Goal: Task Accomplishment & Management: Complete application form

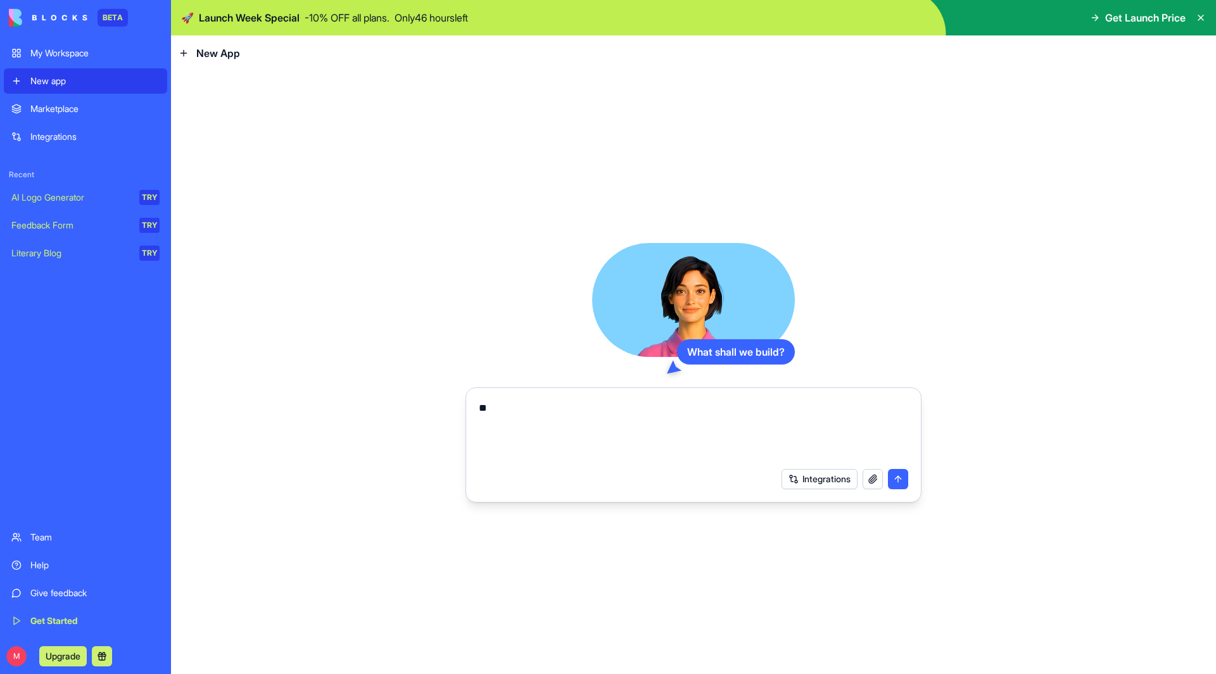
type textarea "*"
click at [499, 422] on textarea at bounding box center [693, 431] width 429 height 61
click at [729, 413] on textarea at bounding box center [693, 431] width 429 height 61
click at [555, 408] on textarea "**********" at bounding box center [693, 431] width 429 height 61
drag, startPoint x: 690, startPoint y: 413, endPoint x: 655, endPoint y: 412, distance: 34.8
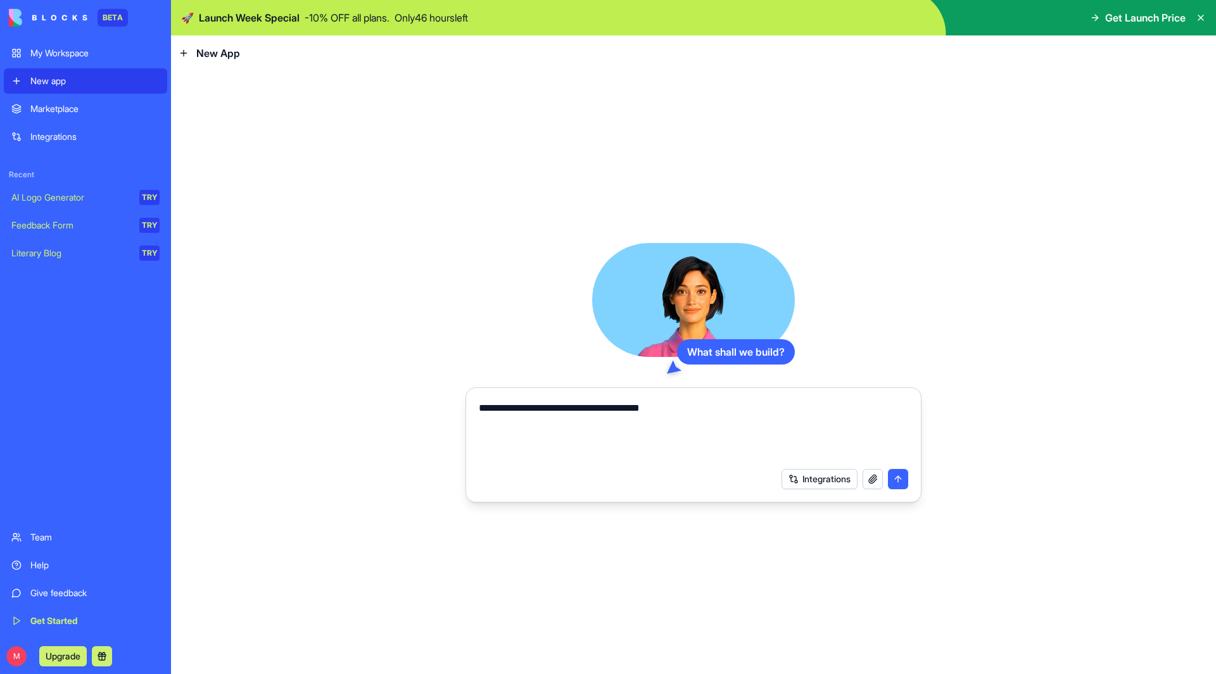
click at [655, 412] on textarea "**********" at bounding box center [693, 431] width 429 height 61
type textarea "**********"
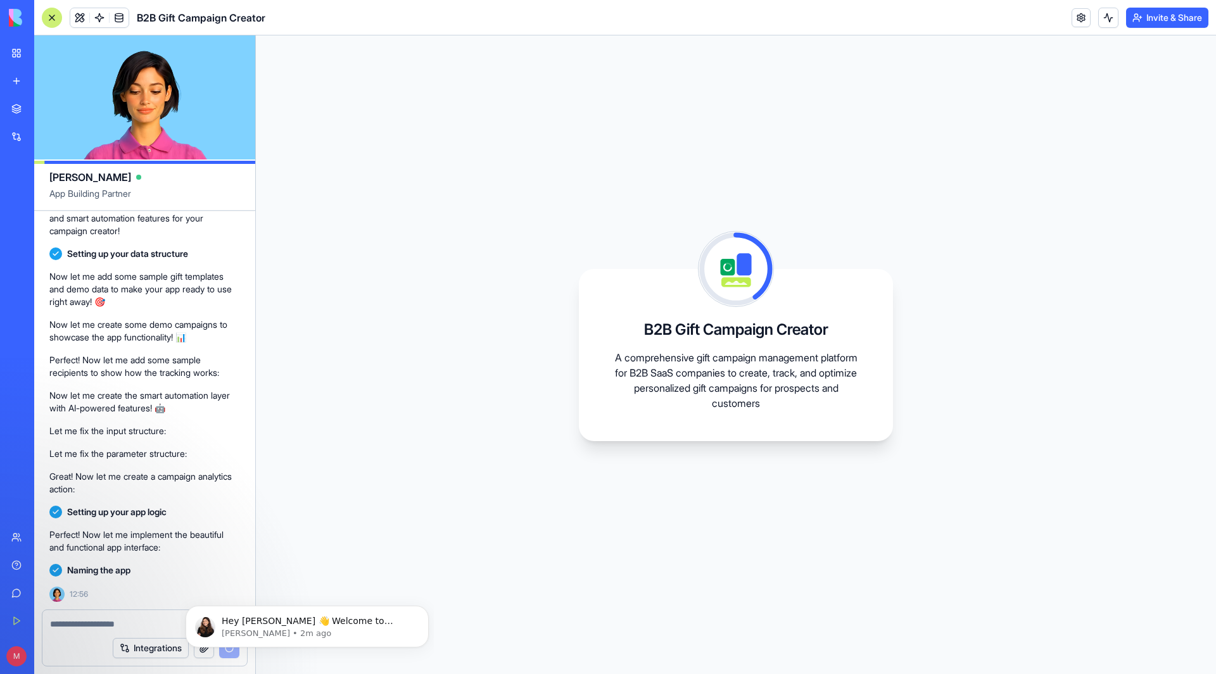
scroll to position [318, 0]
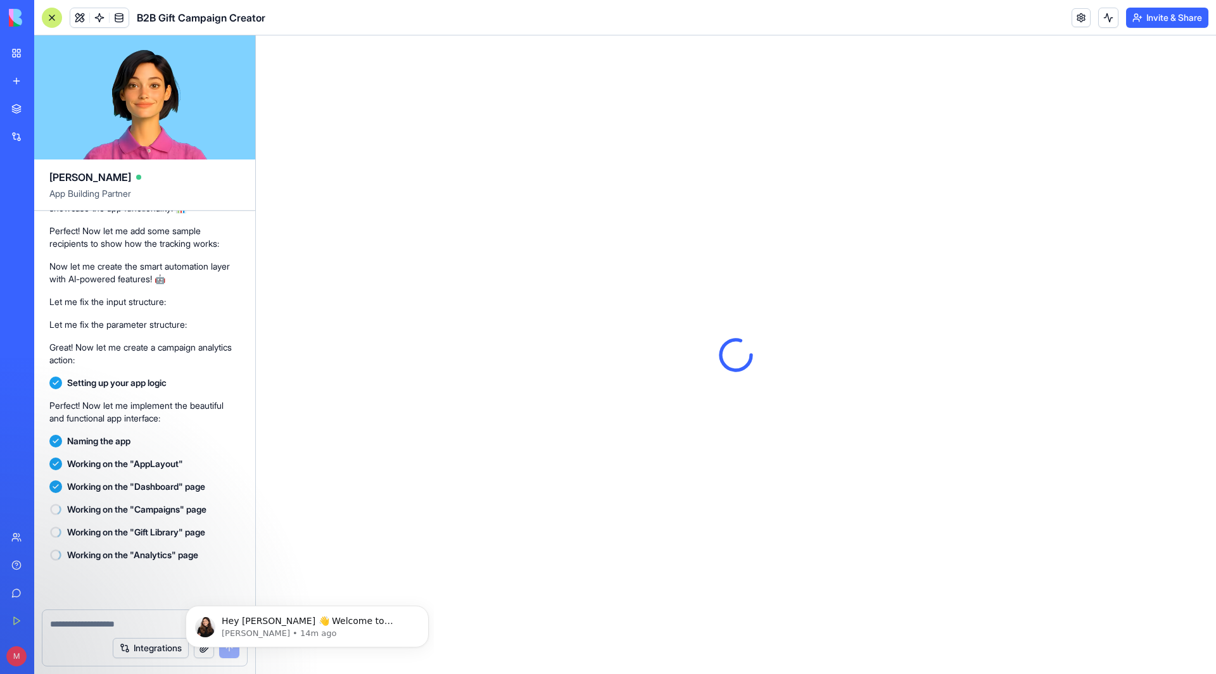
scroll to position [632, 0]
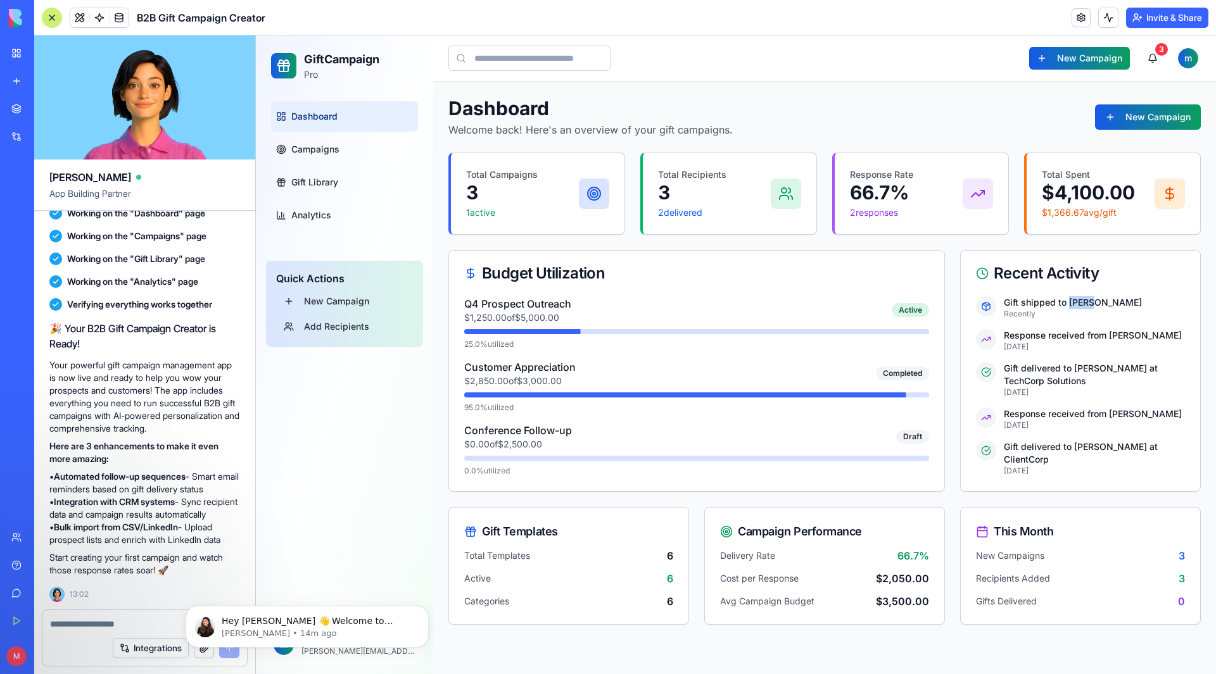
drag, startPoint x: 1074, startPoint y: 302, endPoint x: 1093, endPoint y: 305, distance: 19.8
click at [1093, 305] on p "Gift shipped to [PERSON_NAME]" at bounding box center [1093, 302] width 181 height 13
drag, startPoint x: 1064, startPoint y: 417, endPoint x: 1103, endPoint y: 426, distance: 39.6
click at [1103, 426] on div "Response received from [PERSON_NAME] [DATE]" at bounding box center [1093, 419] width 181 height 23
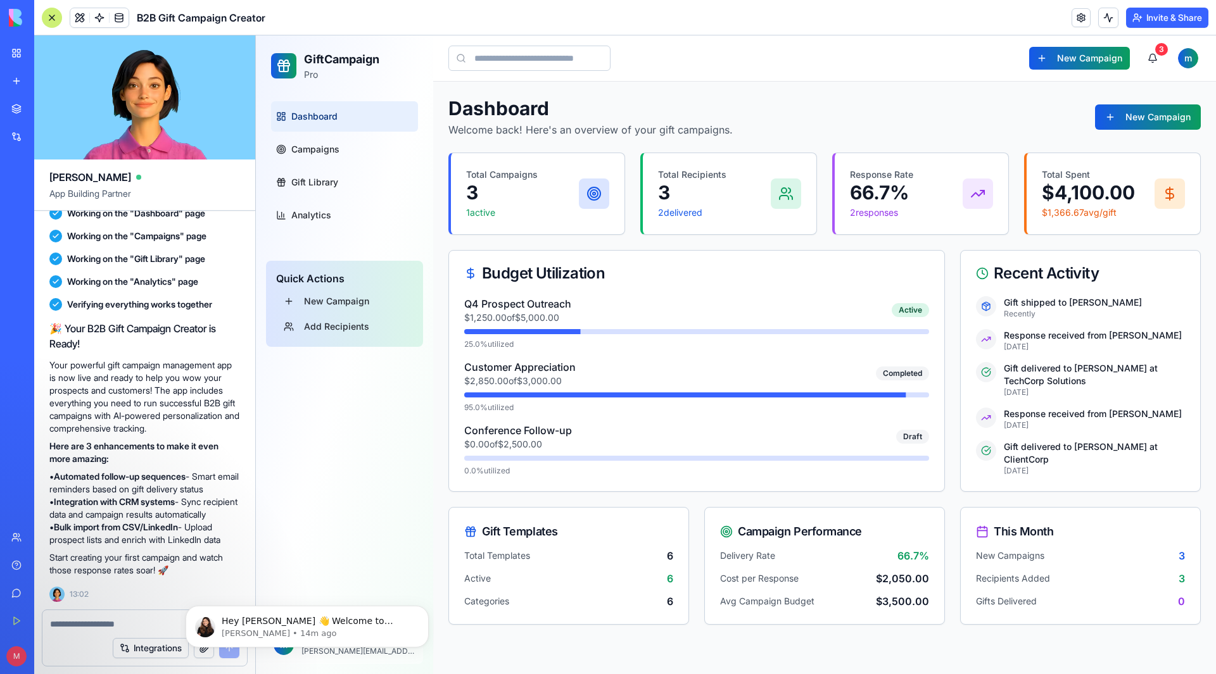
click at [1103, 426] on p "[DATE]" at bounding box center [1093, 425] width 181 height 10
drag, startPoint x: 1082, startPoint y: 447, endPoint x: 1126, endPoint y: 466, distance: 47.6
click at [1126, 466] on div "Gift delivered to [PERSON_NAME] at ClientCorp [DATE]" at bounding box center [1093, 458] width 181 height 35
click at [1126, 466] on p "[DATE]" at bounding box center [1093, 471] width 181 height 10
click at [326, 151] on span "Campaigns" at bounding box center [315, 149] width 48 height 13
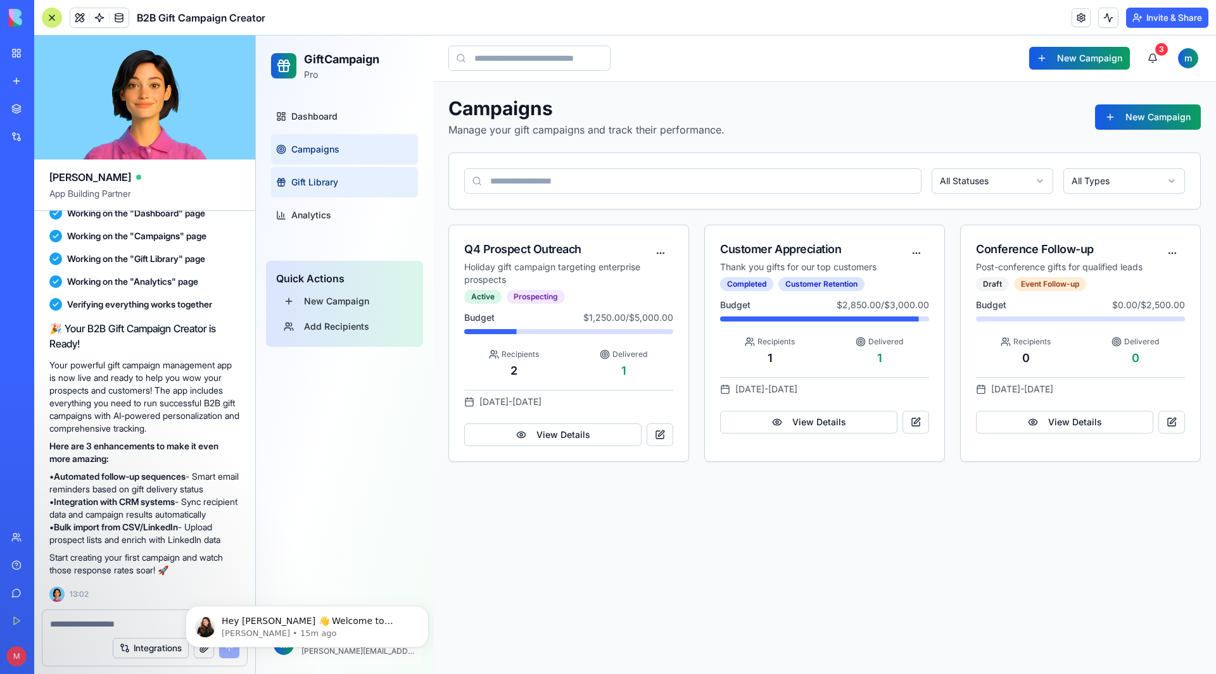
click at [333, 176] on span "Gift Library" at bounding box center [314, 182] width 47 height 13
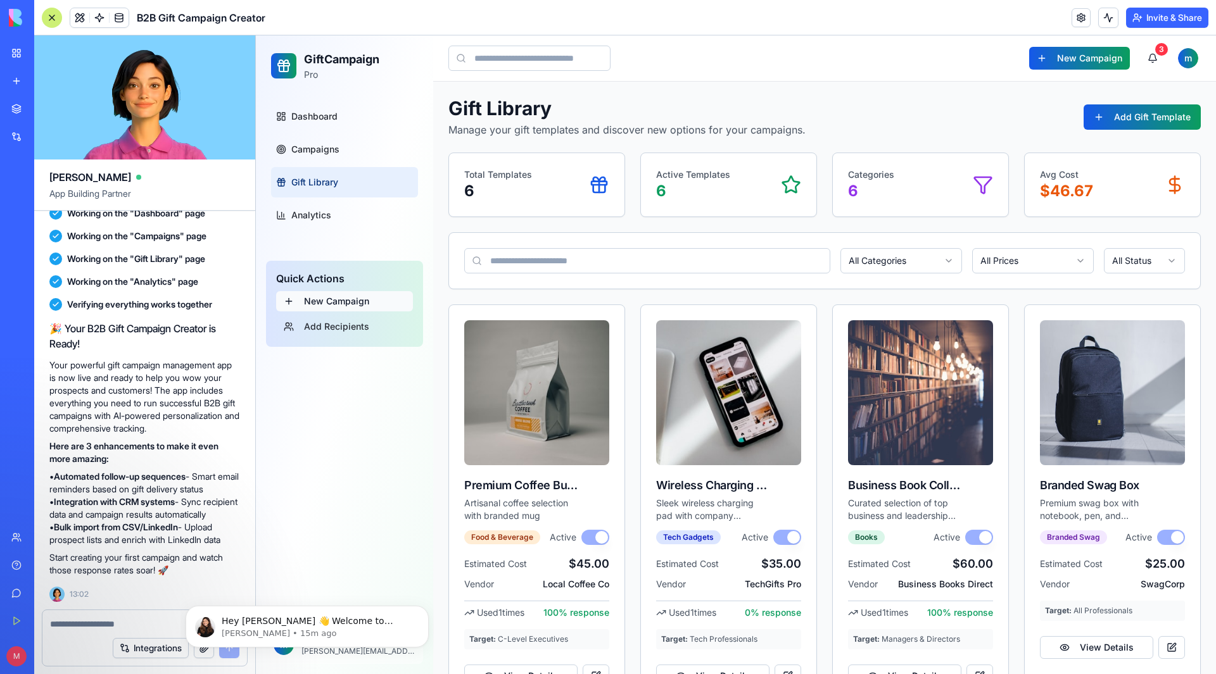
click at [358, 306] on button "New Campaign" at bounding box center [344, 301] width 137 height 20
click at [287, 298] on button "New Campaign" at bounding box center [344, 301] width 137 height 20
click at [315, 334] on button "Add Recipients" at bounding box center [344, 327] width 137 height 20
click at [337, 218] on link "Analytics" at bounding box center [344, 215] width 147 height 30
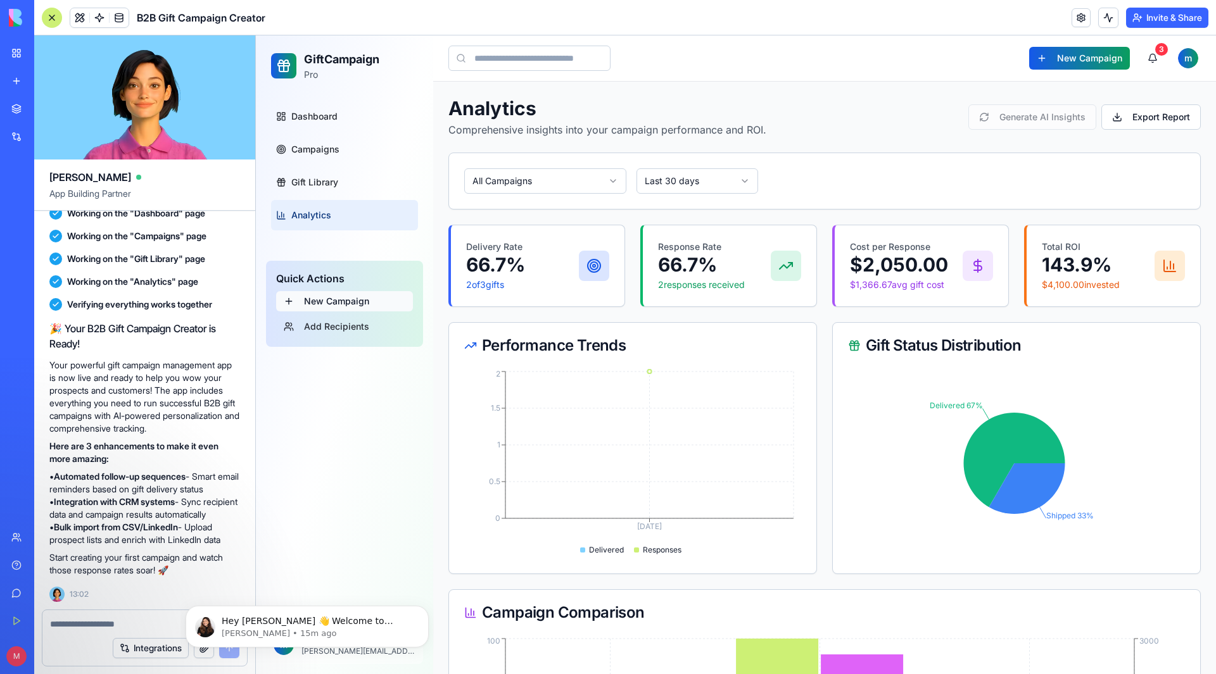
click at [342, 303] on button "New Campaign" at bounding box center [344, 301] width 137 height 20
click at [344, 303] on button "New Campaign" at bounding box center [344, 301] width 137 height 20
click at [1038, 66] on button "New Campaign" at bounding box center [1079, 58] width 101 height 23
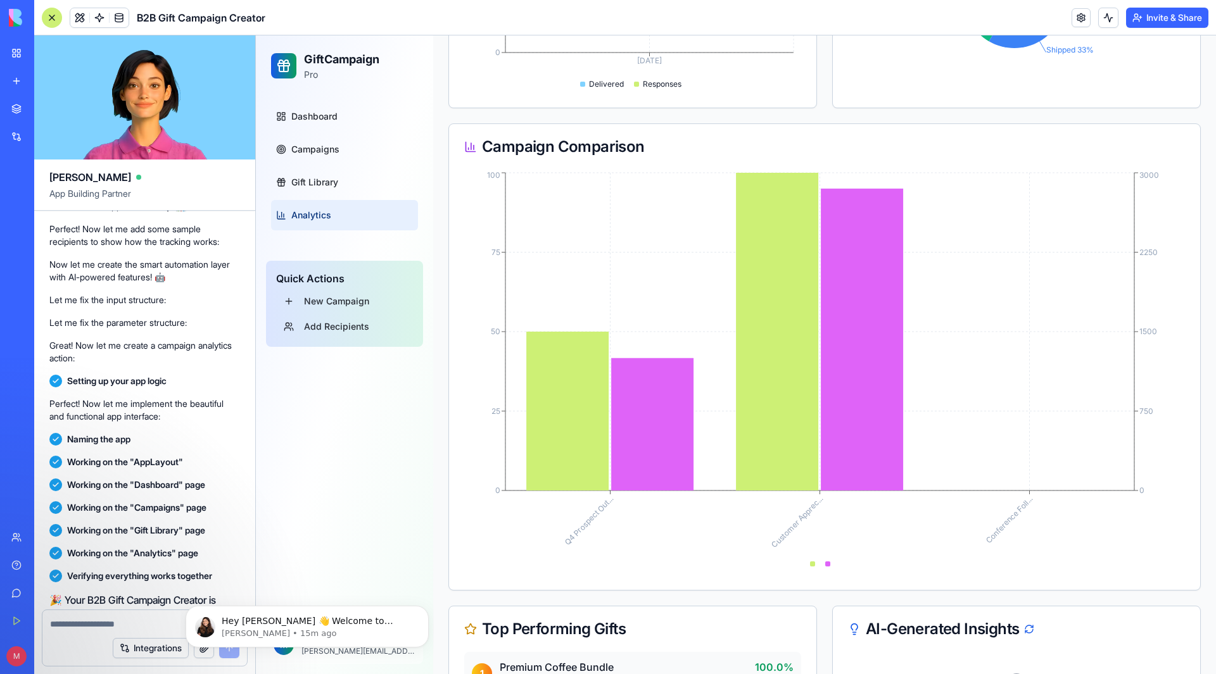
scroll to position [320, 0]
click at [97, 622] on textarea at bounding box center [144, 624] width 189 height 13
type textarea "**********"
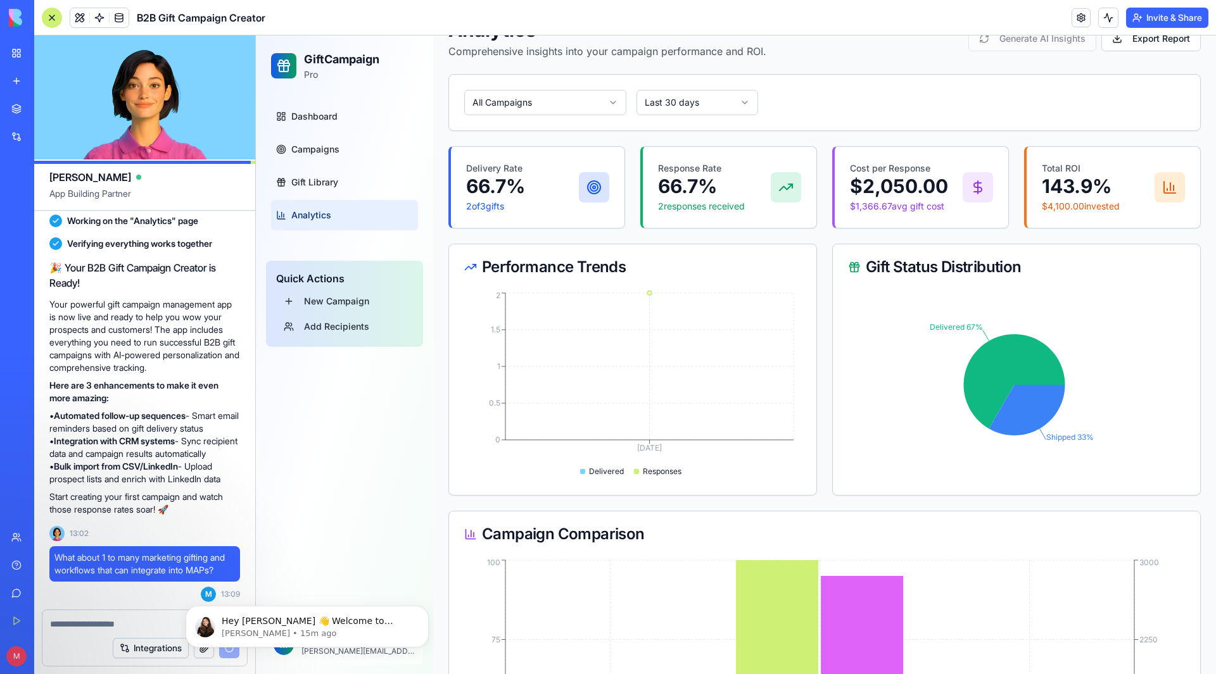
scroll to position [0, 0]
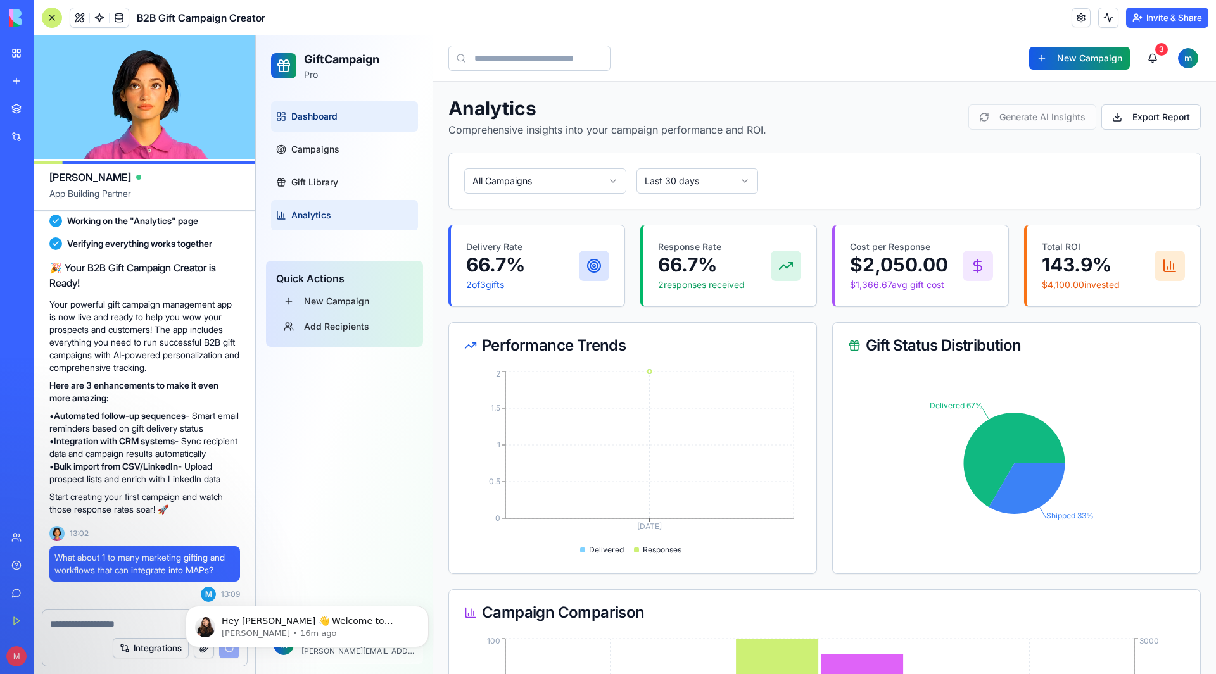
click at [355, 122] on link "Dashboard" at bounding box center [344, 116] width 147 height 30
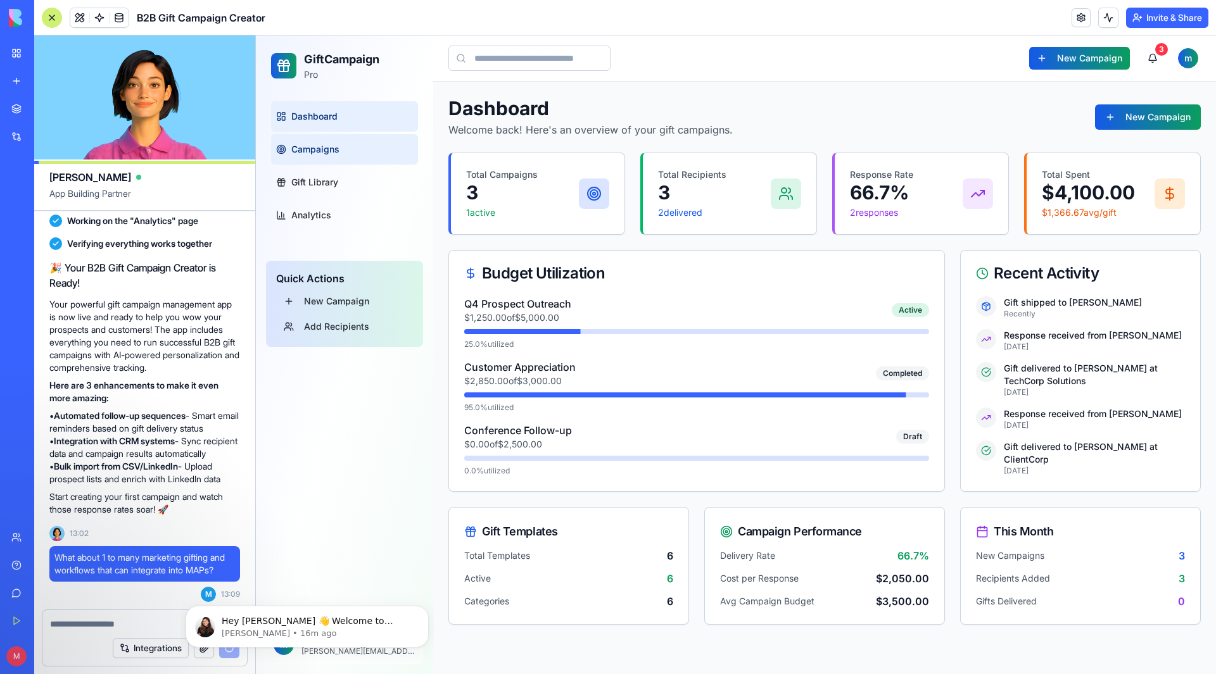
scroll to position [865, 0]
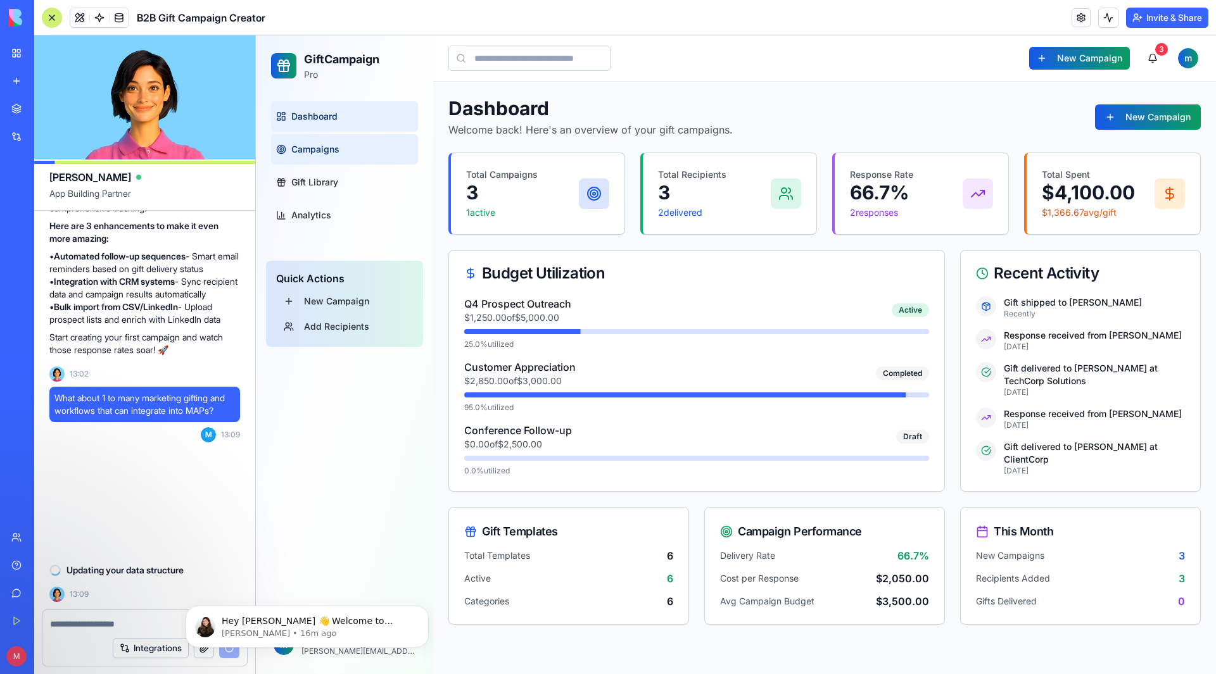
click at [347, 161] on link "Campaigns" at bounding box center [344, 149] width 147 height 30
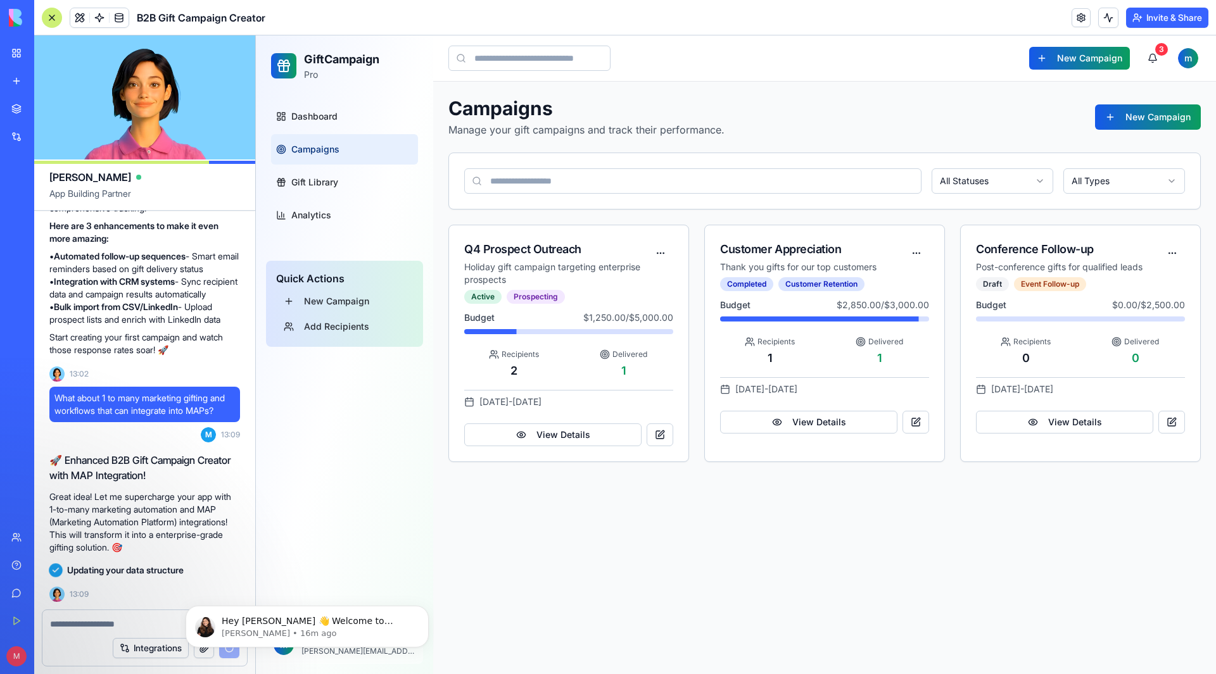
click at [361, 231] on div "Dashboard Campaigns Gift Library Analytics" at bounding box center [344, 165] width 157 height 139
click at [324, 172] on link "Gift Library" at bounding box center [344, 182] width 147 height 30
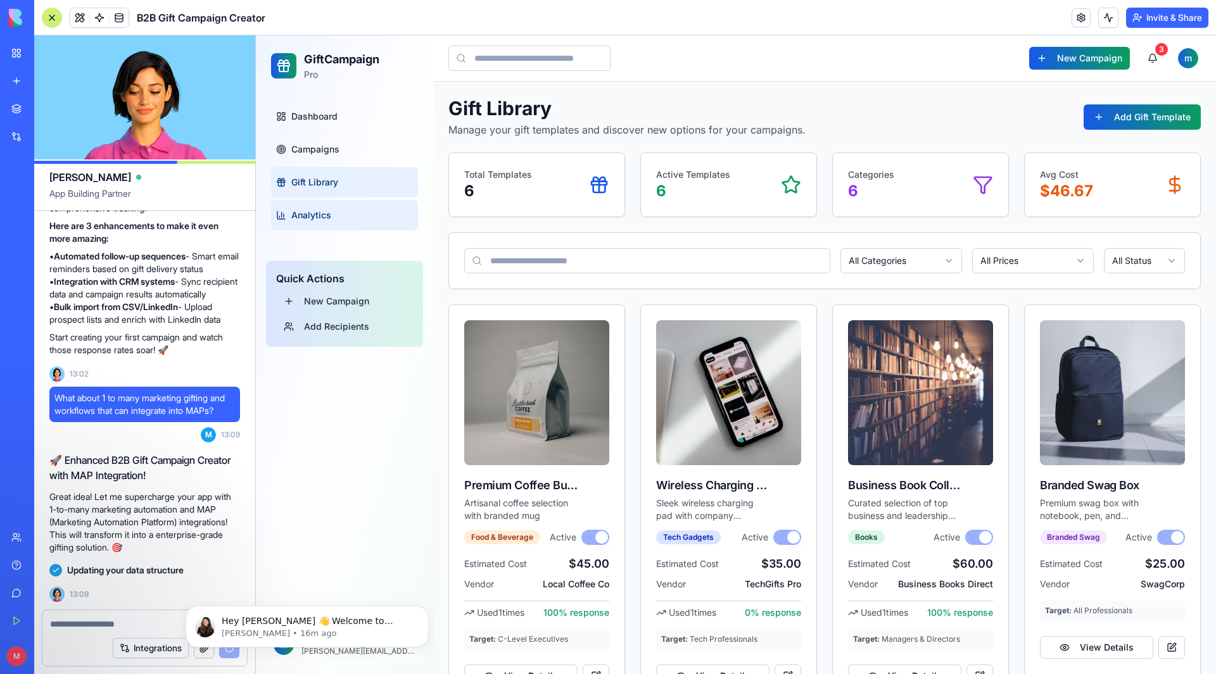
click at [335, 215] on link "Analytics" at bounding box center [344, 215] width 147 height 30
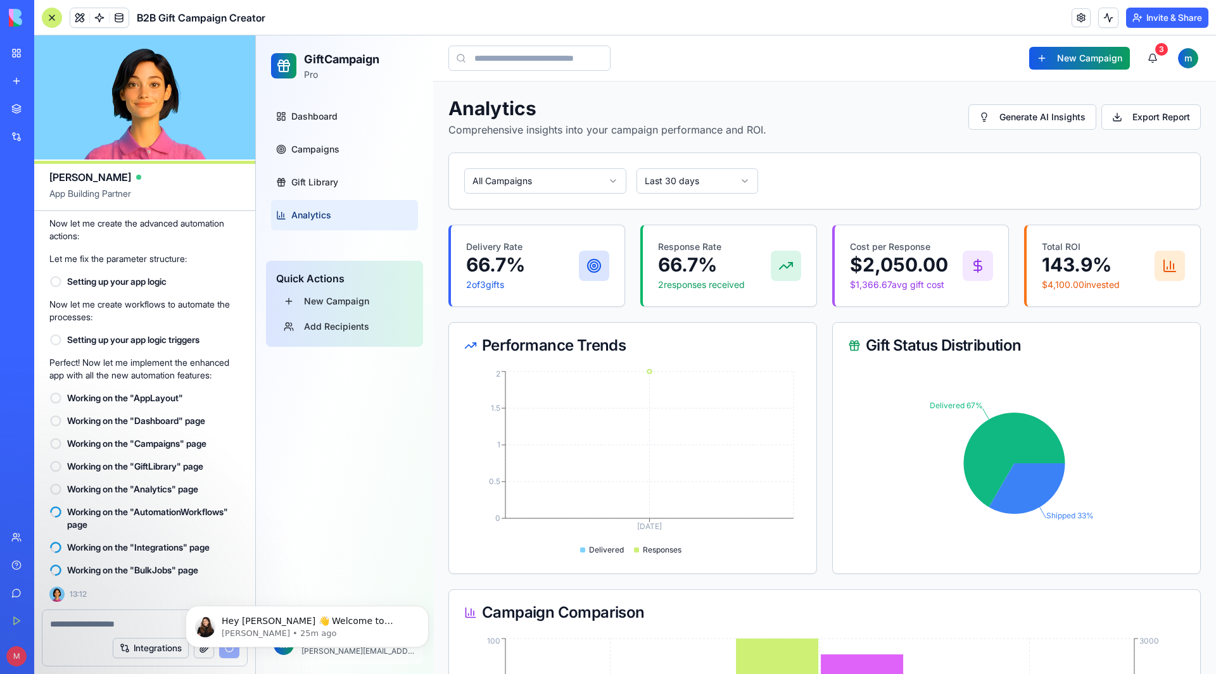
scroll to position [47, 0]
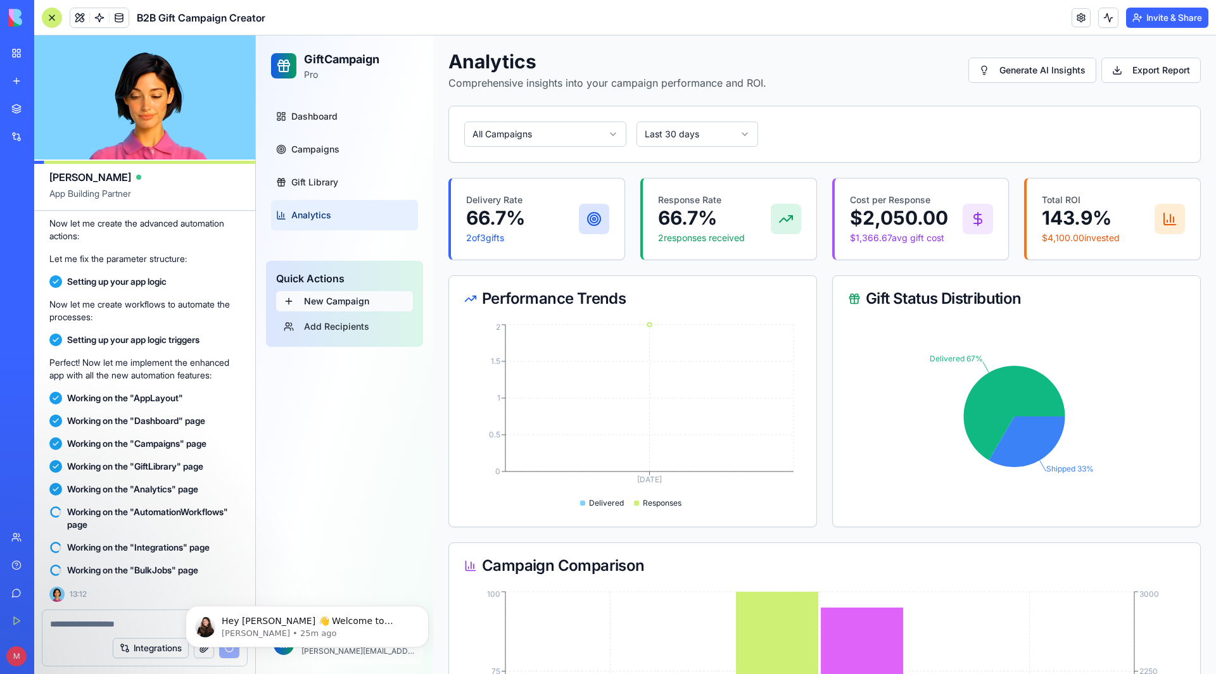
click at [348, 306] on button "New Campaign" at bounding box center [344, 301] width 137 height 20
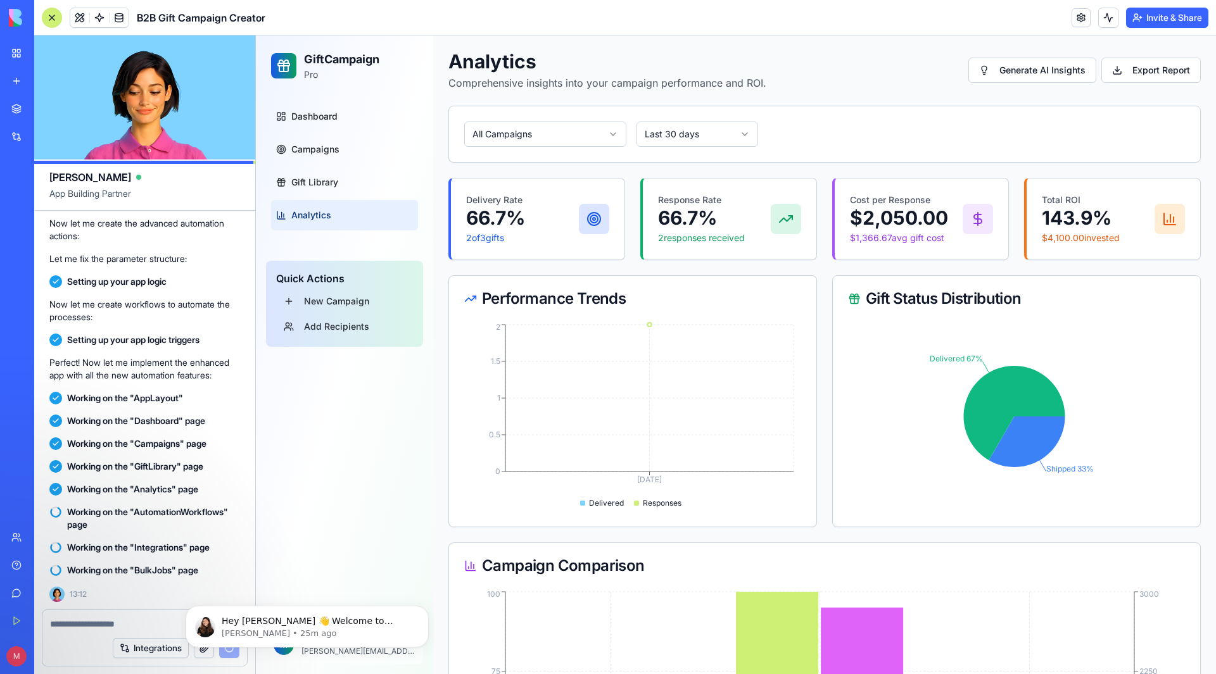
click at [46, 562] on div "Help" at bounding box center [38, 565] width 16 height 13
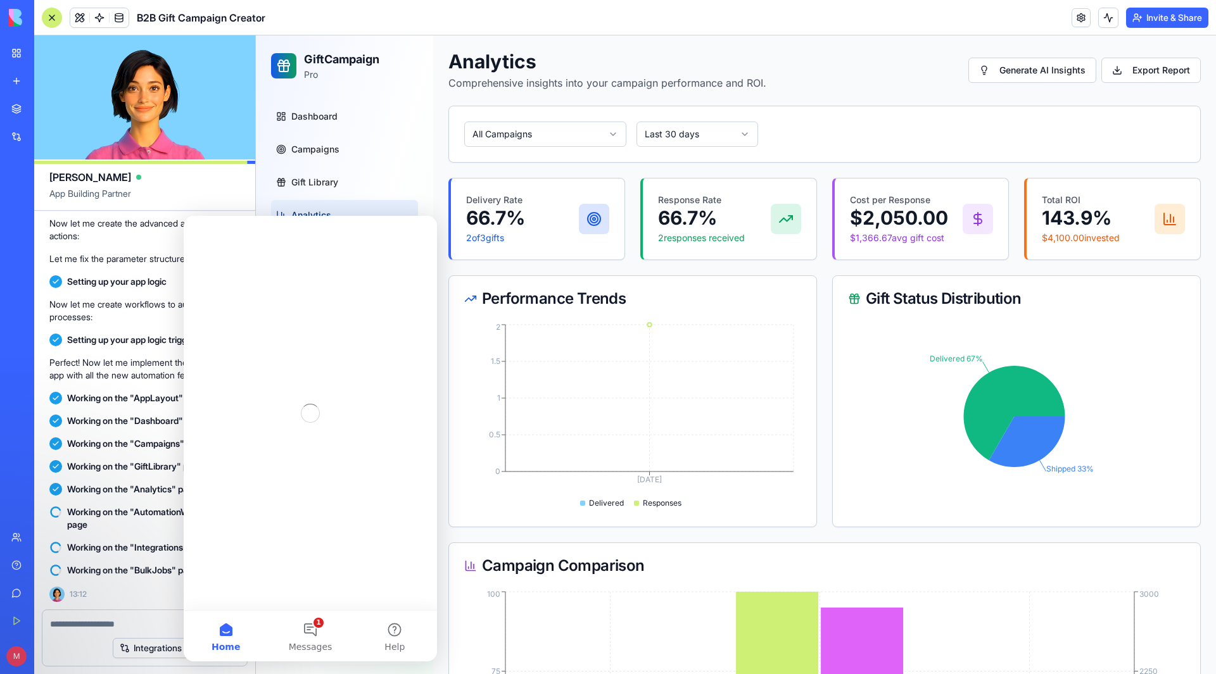
scroll to position [0, 0]
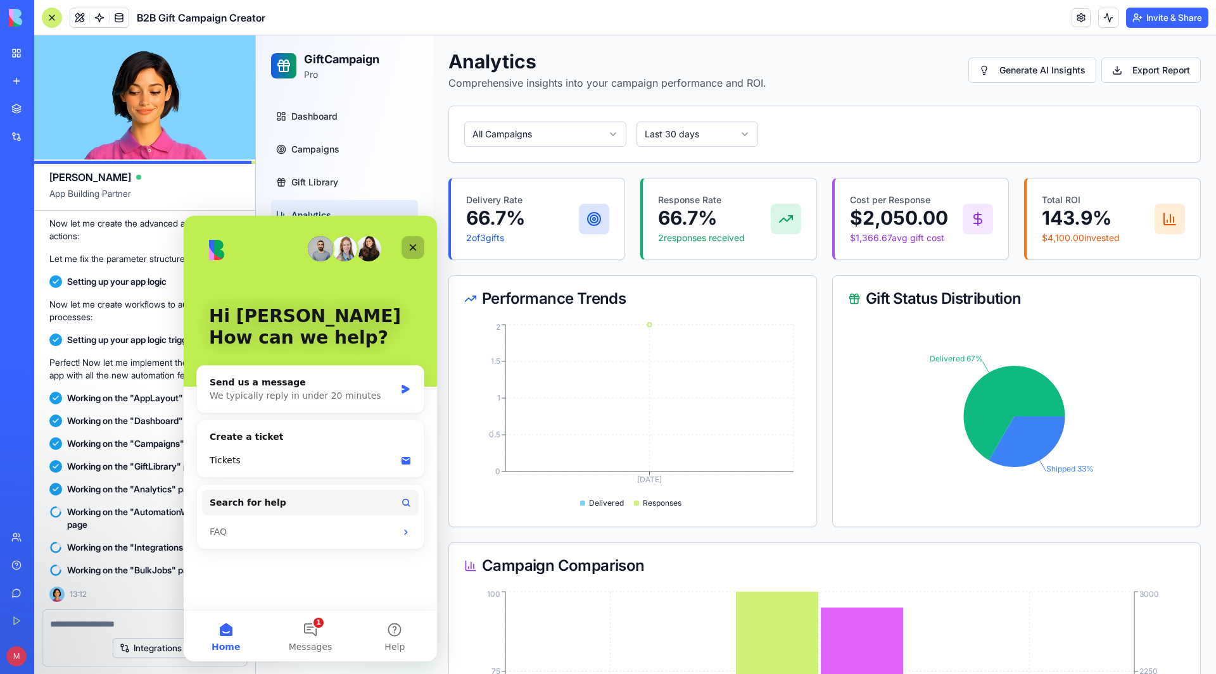
click at [415, 244] on icon "Close" at bounding box center [413, 247] width 7 height 7
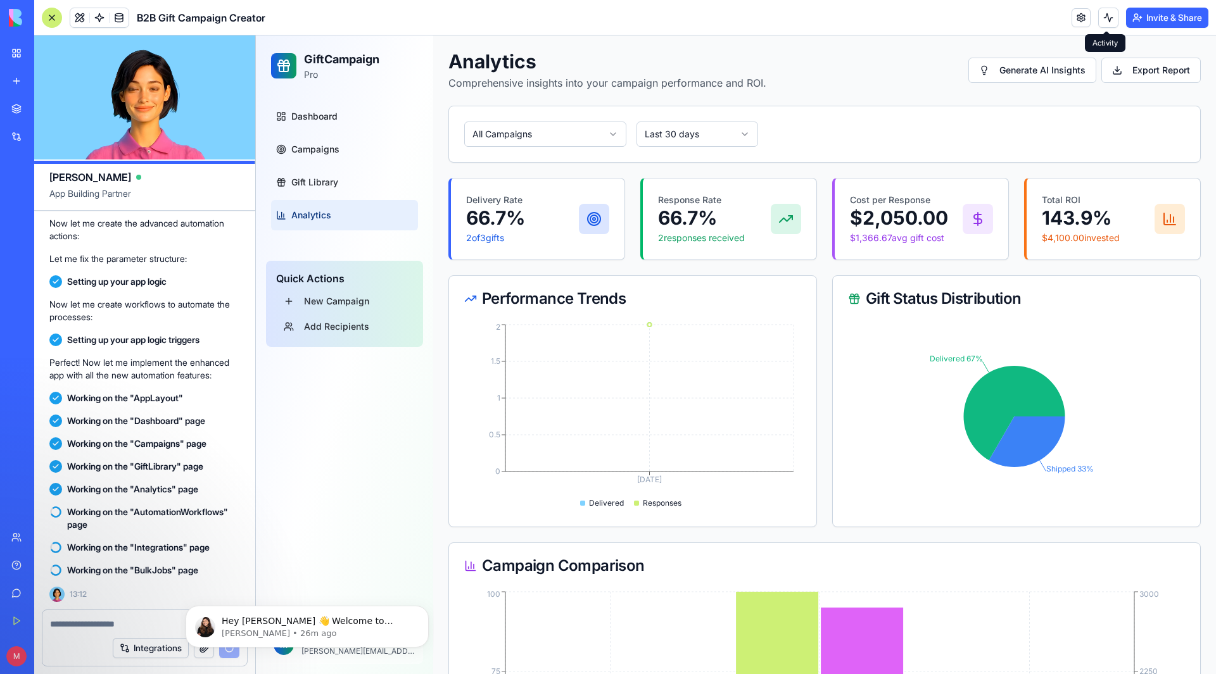
click at [1110, 22] on button at bounding box center [1108, 18] width 20 height 20
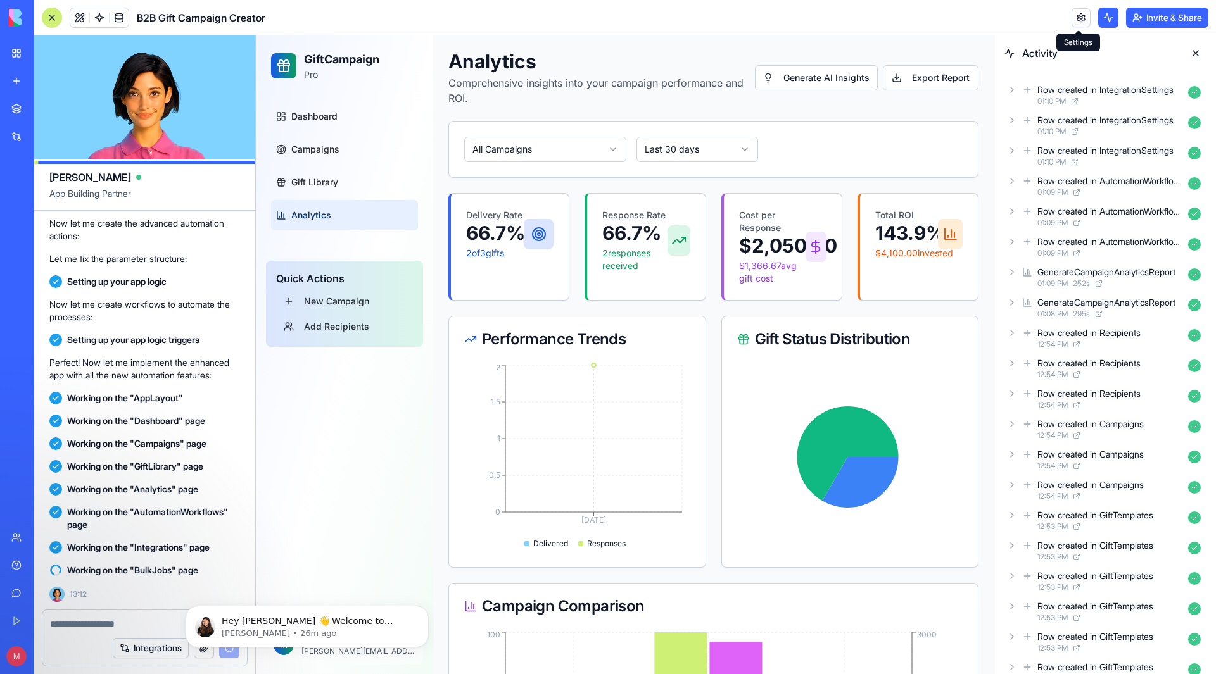
click at [1083, 24] on link at bounding box center [1080, 17] width 19 height 19
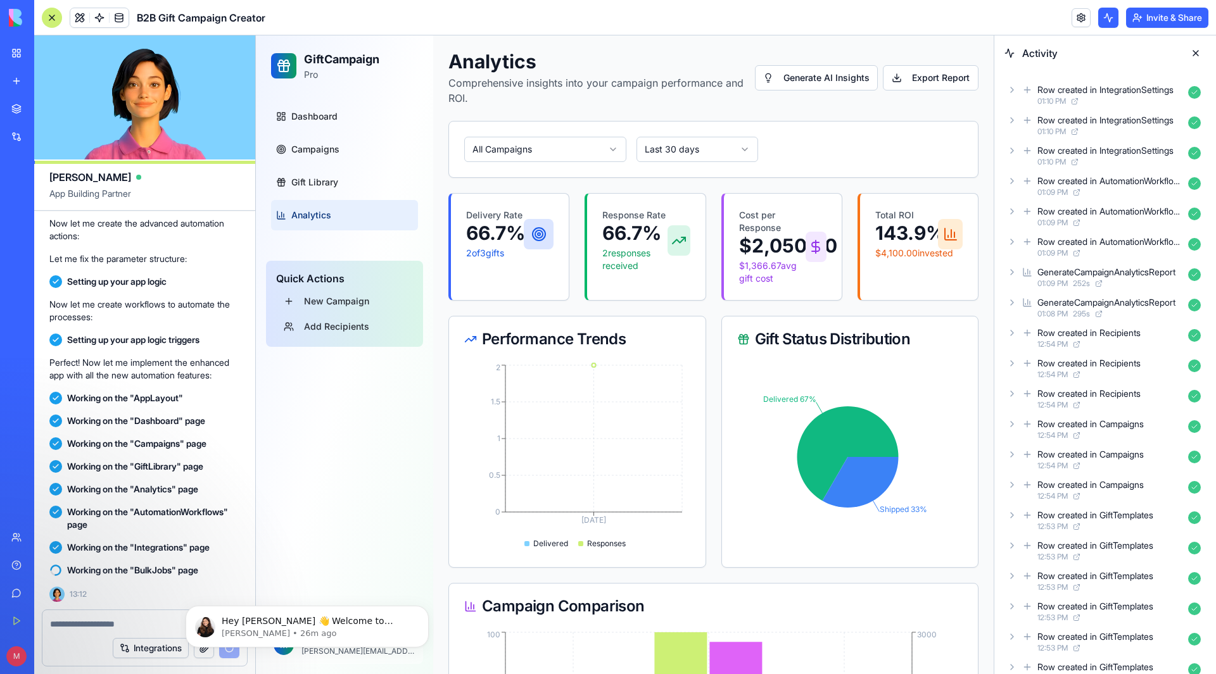
click at [1078, 15] on link at bounding box center [1080, 17] width 19 height 19
